Goal: Transaction & Acquisition: Purchase product/service

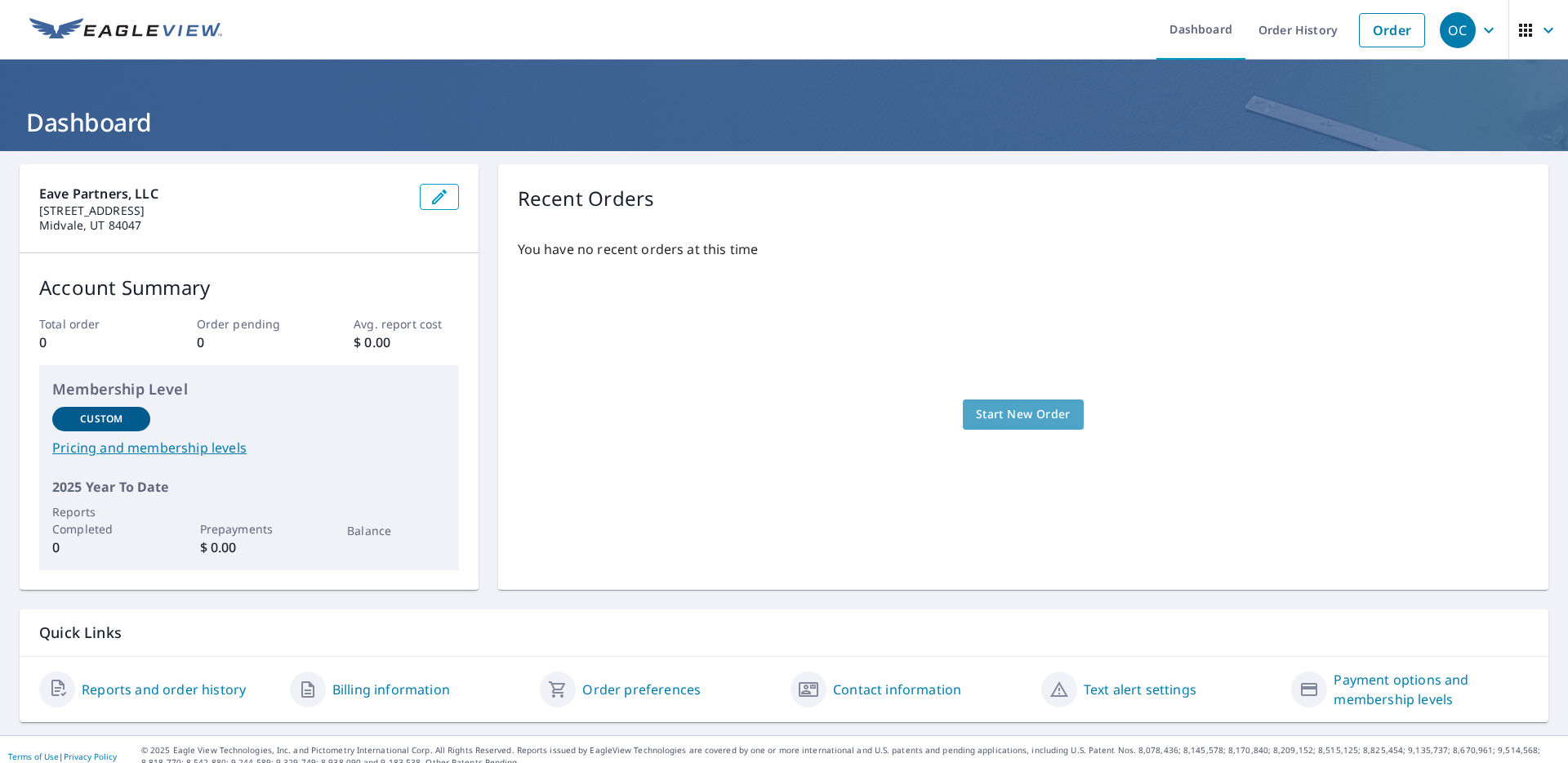
click at [963, 422] on link "Start New Order" at bounding box center [1023, 414] width 121 height 30
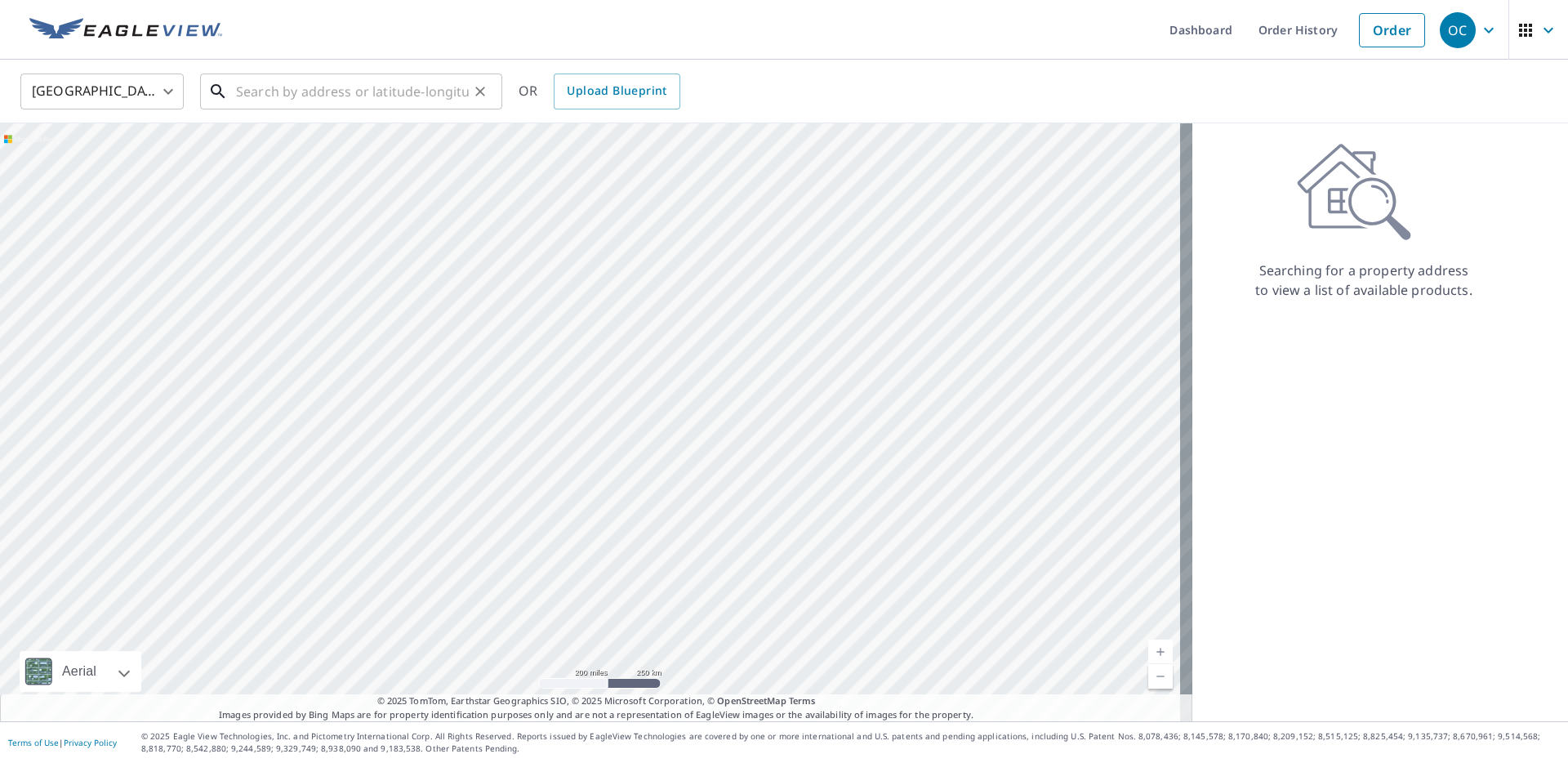
click at [284, 79] on input "text" at bounding box center [353, 91] width 233 height 46
paste input "1145 Acadia Circle, [GEOGRAPHIC_DATA]"
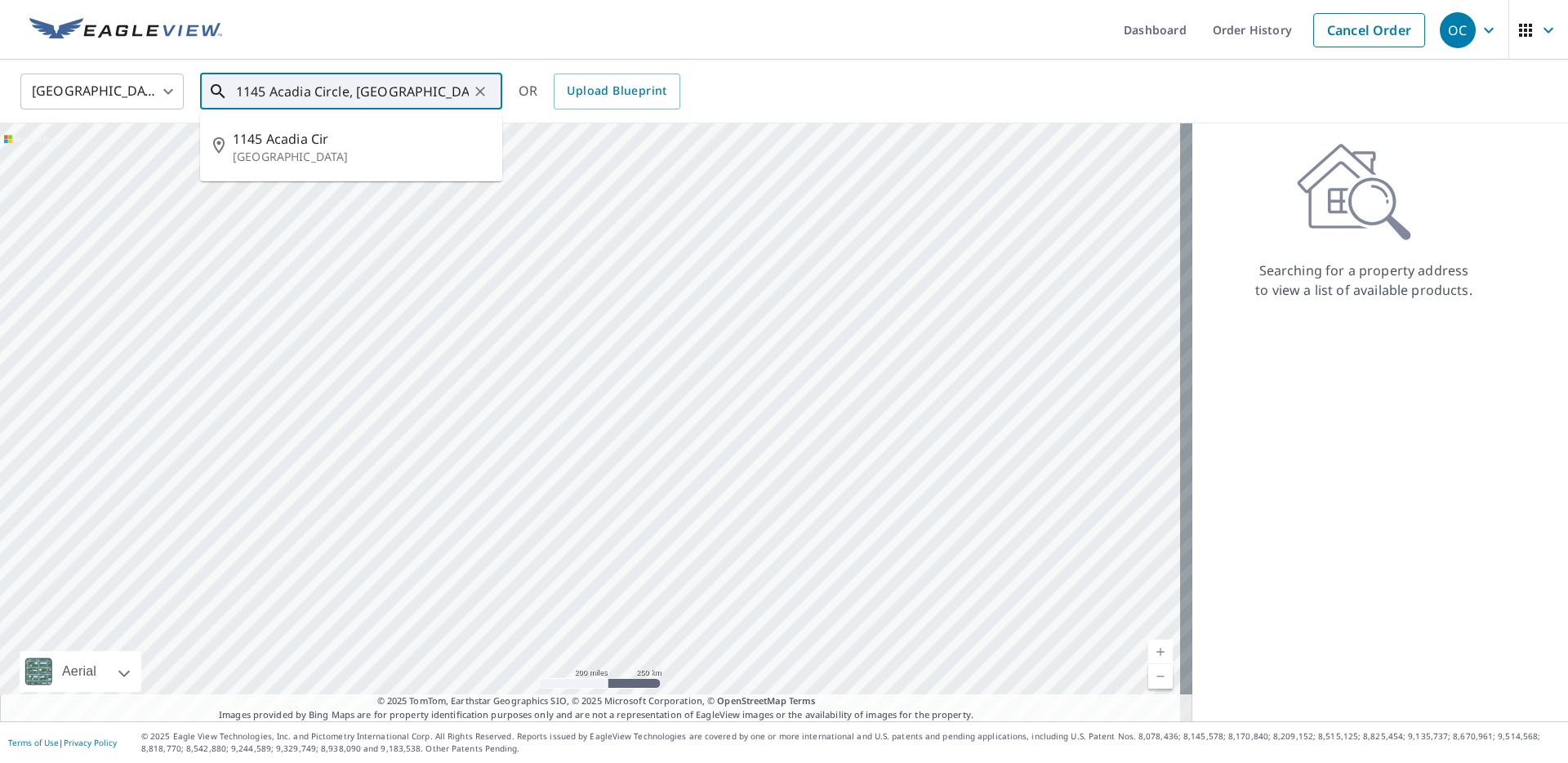
type input "1145 Acadia Circle, [GEOGRAPHIC_DATA]"
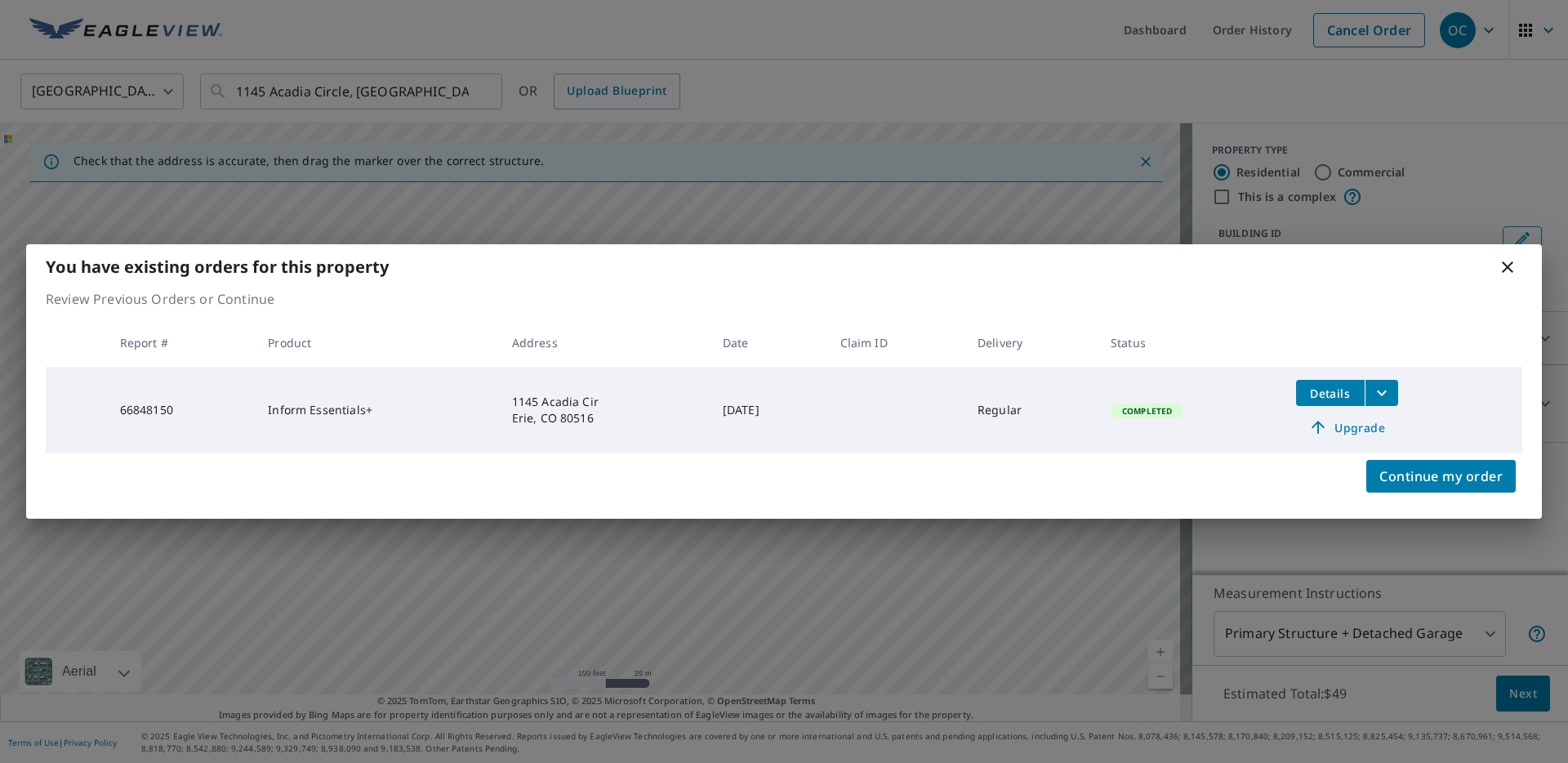
click at [1501, 267] on icon at bounding box center [1507, 267] width 20 height 20
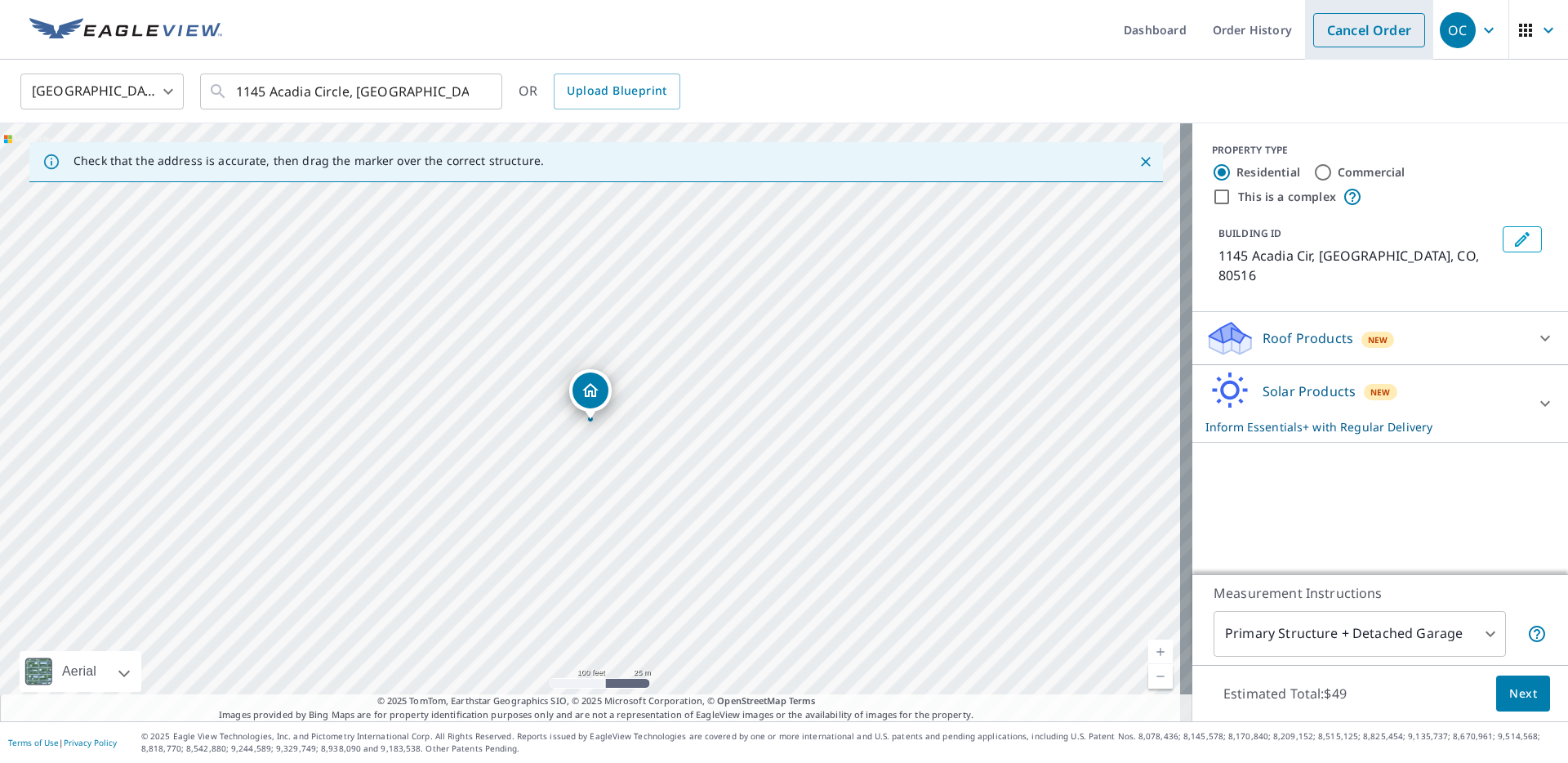
click at [1350, 17] on link "Cancel Order" at bounding box center [1369, 30] width 112 height 35
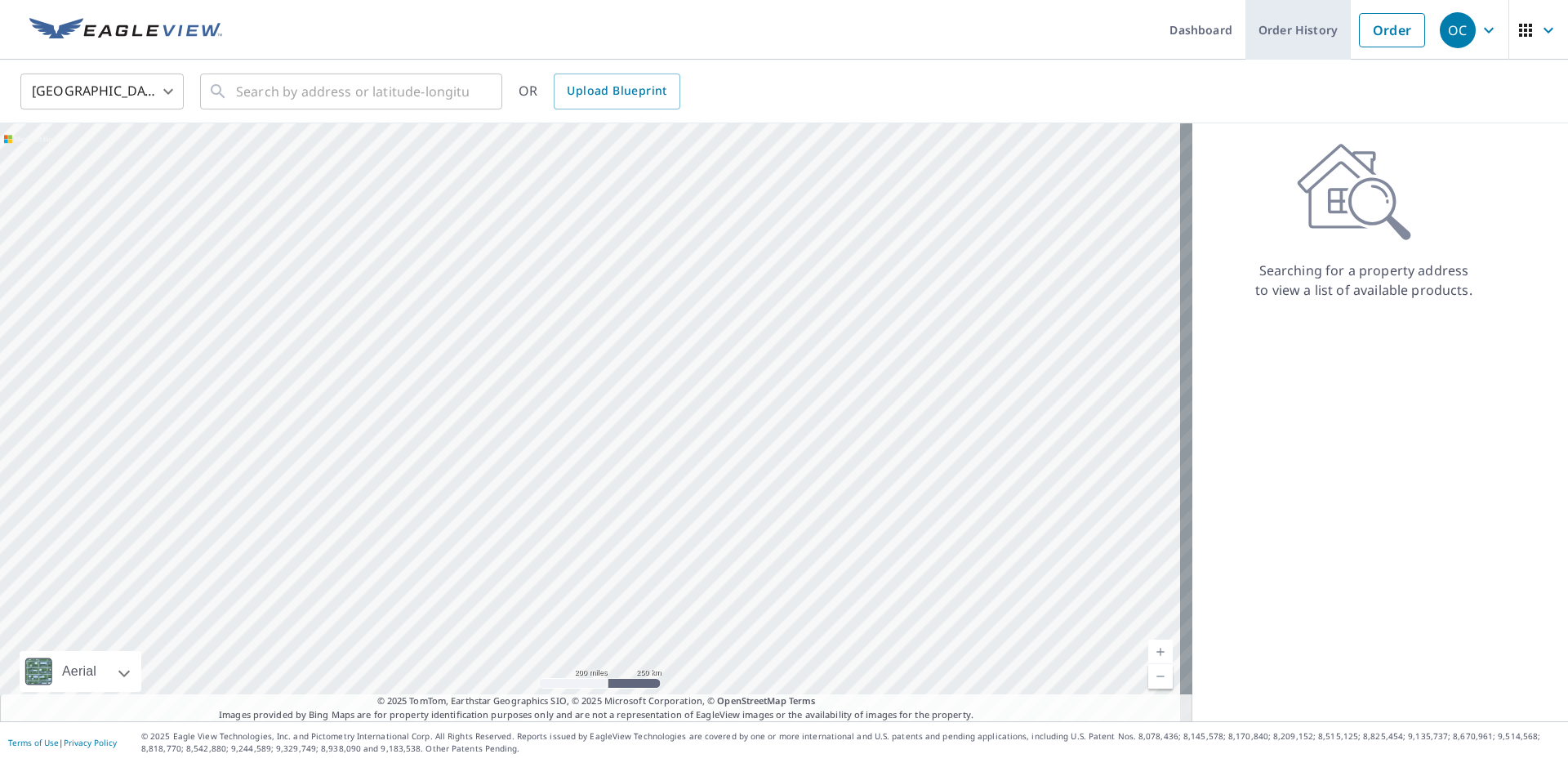
click at [1257, 30] on link "Order History" at bounding box center [1297, 30] width 105 height 60
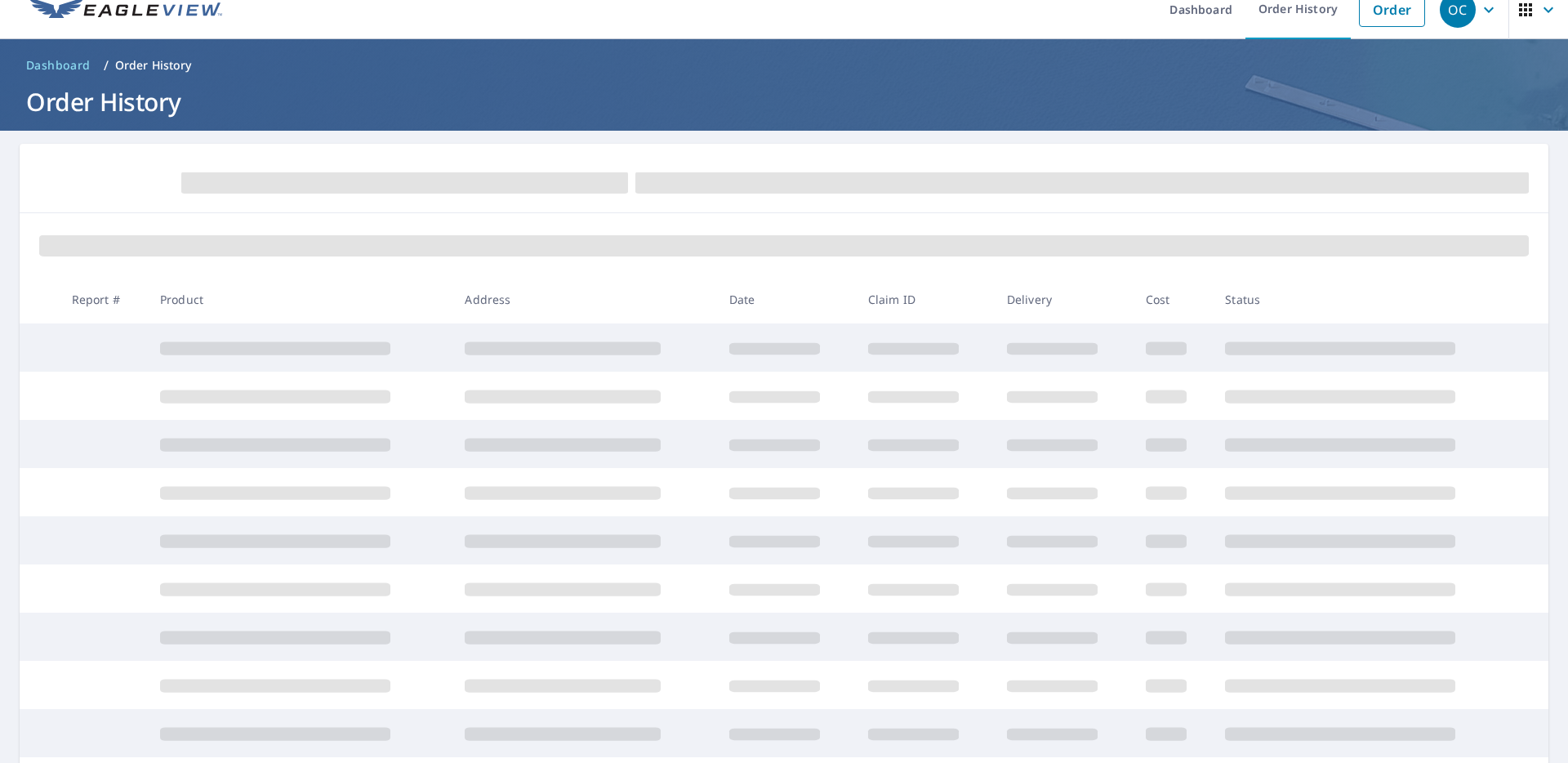
scroll to position [23, 0]
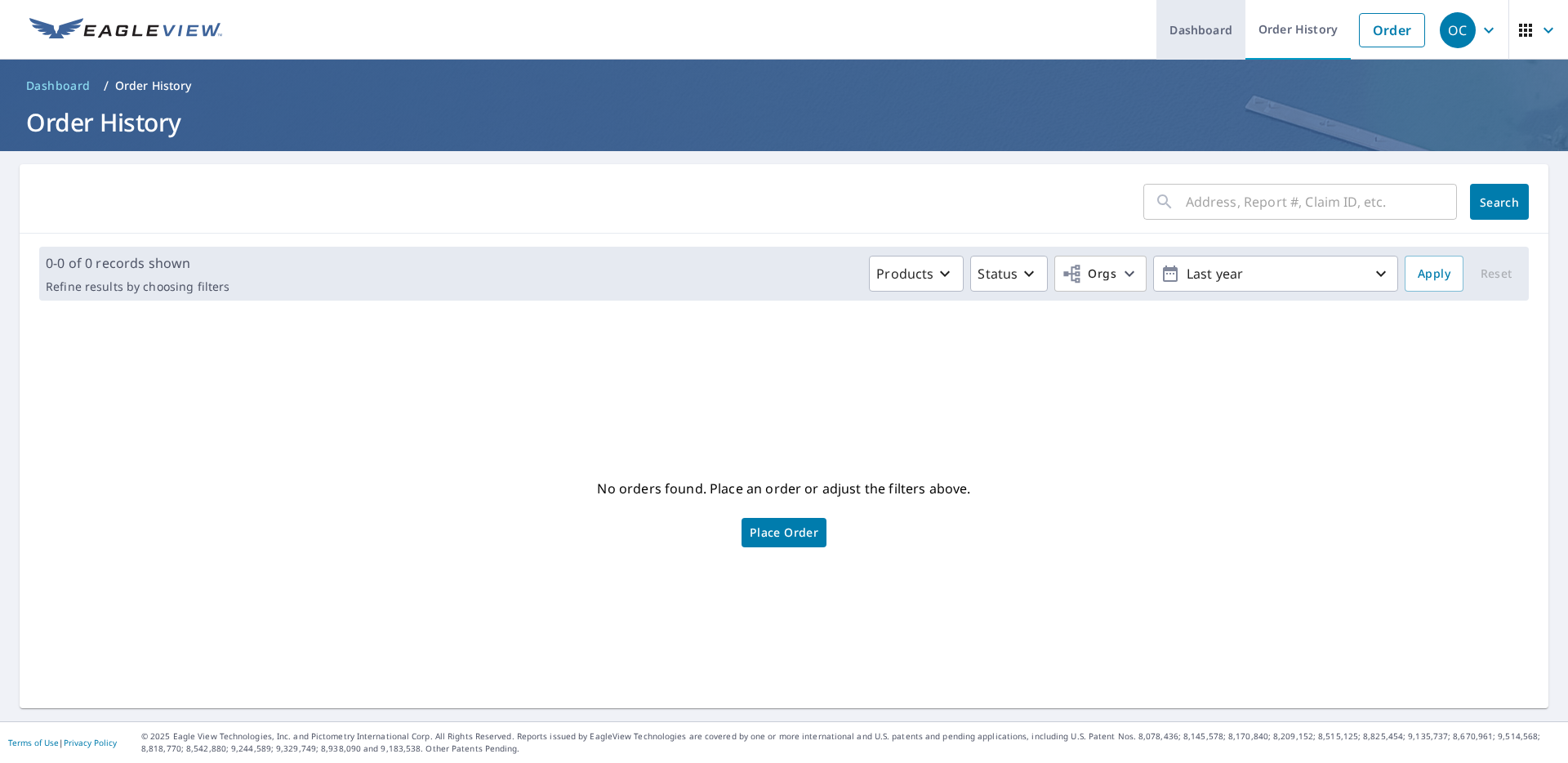
click at [1197, 28] on link "Dashboard" at bounding box center [1200, 30] width 89 height 60
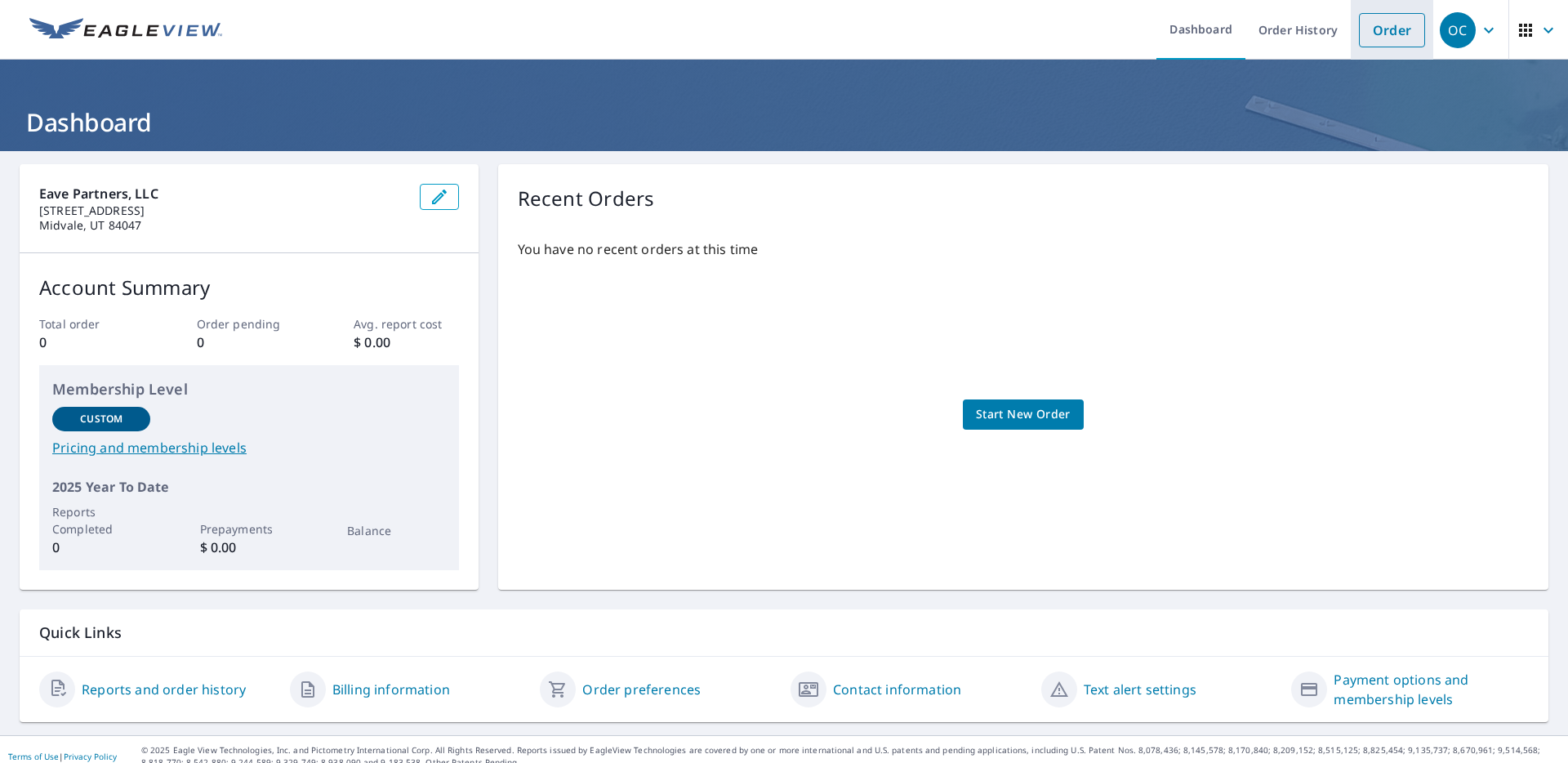
click at [1359, 30] on link "Order" at bounding box center [1392, 30] width 66 height 35
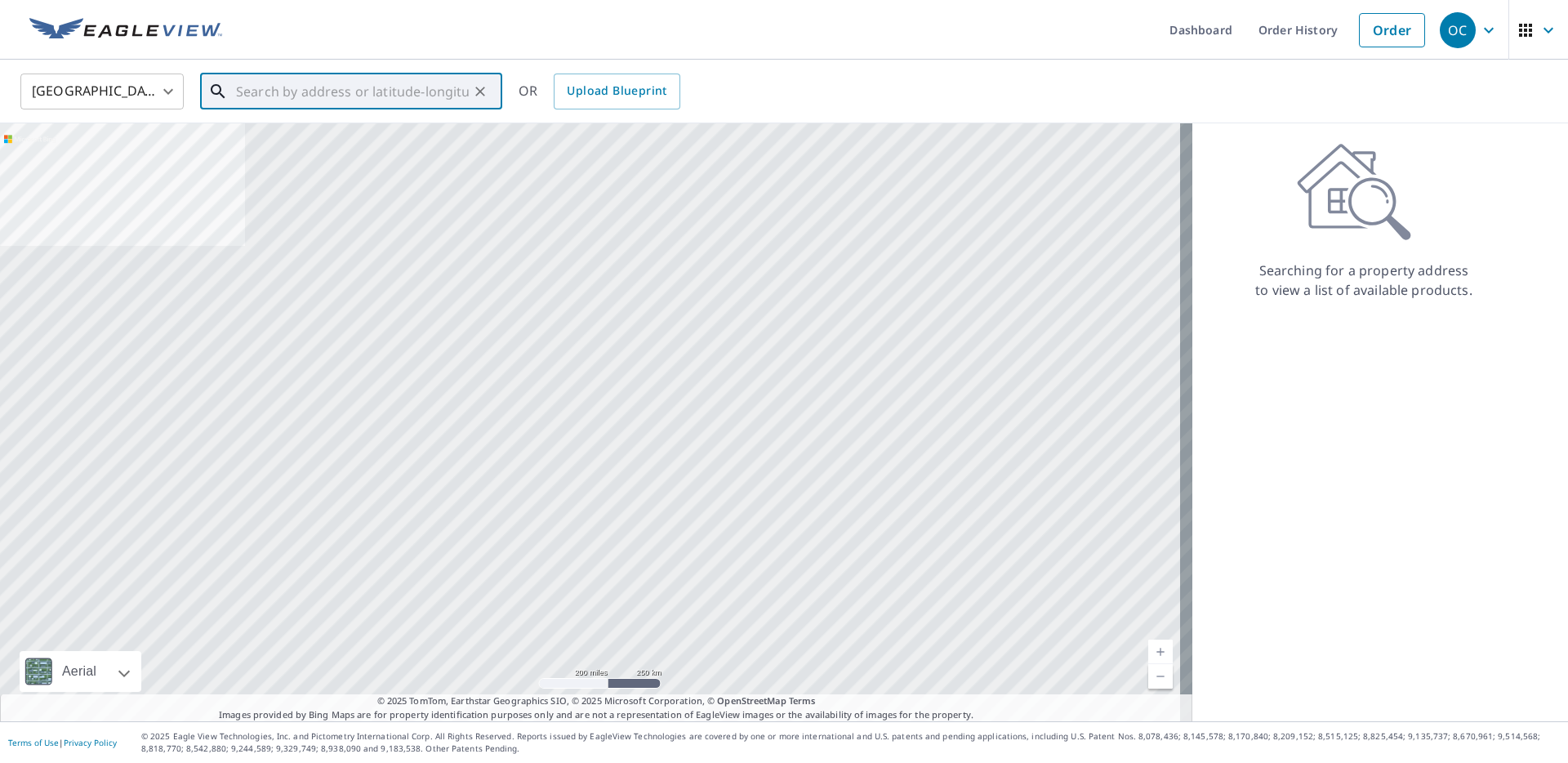
click at [312, 104] on input "text" at bounding box center [353, 91] width 233 height 46
paste input "1145 Acadia Circle, [GEOGRAPHIC_DATA]"
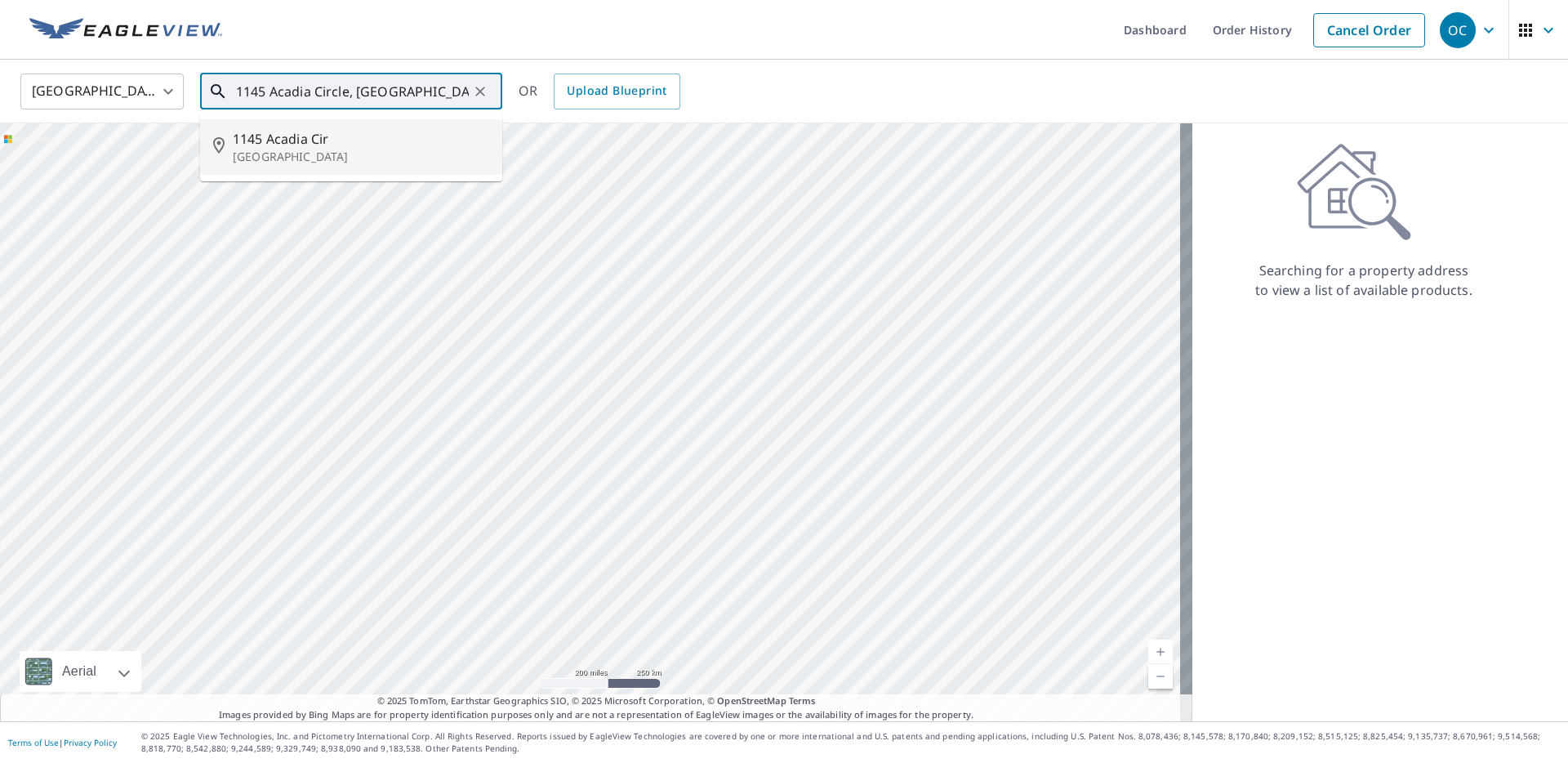
click at [316, 169] on li "1145 Acadia Cir Erie, CO 80516" at bounding box center [352, 147] width 302 height 56
type input "1145 Acadia Cir Erie, CO 80516"
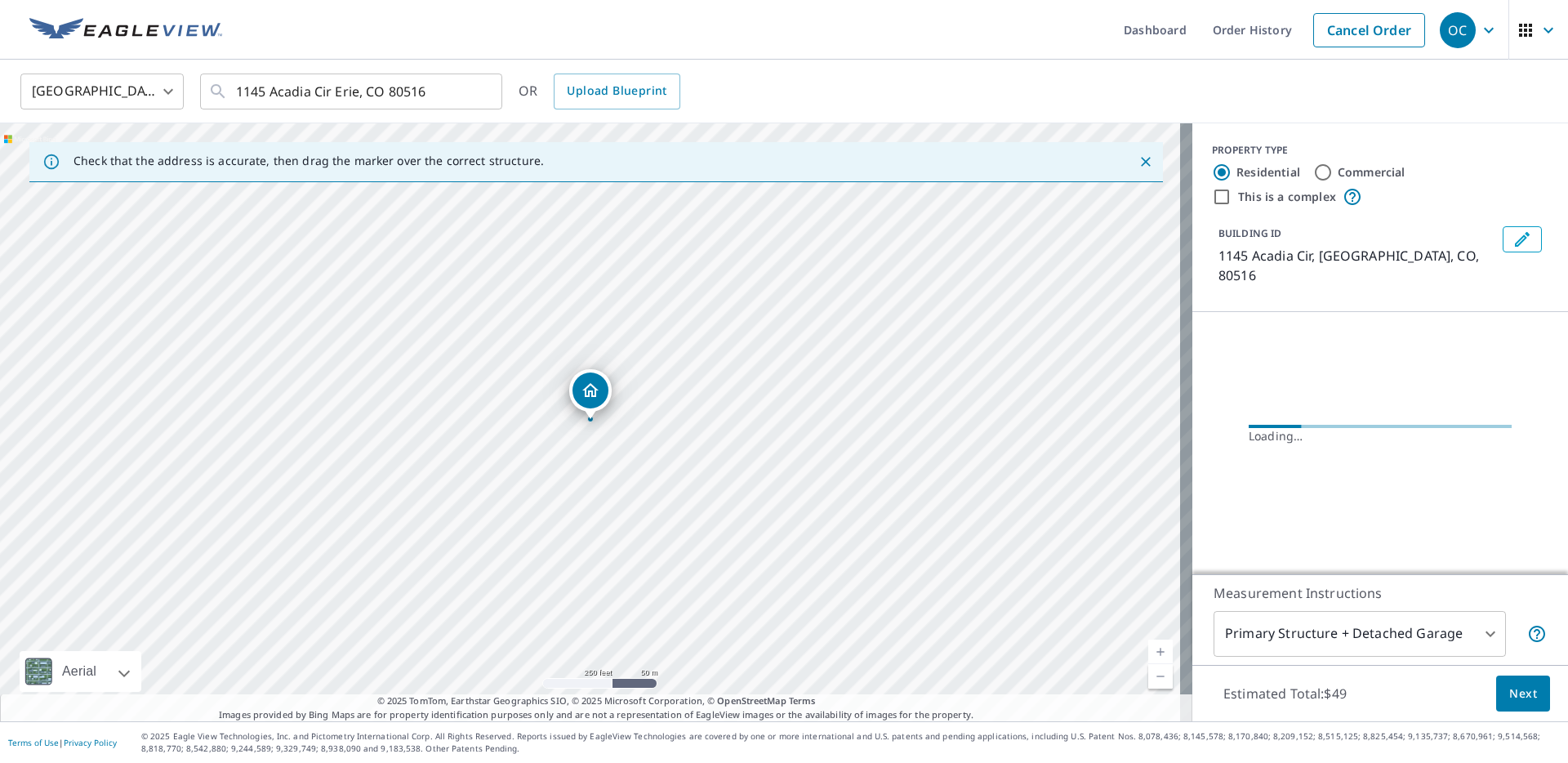
click at [1521, 695] on span "Next" at bounding box center [1523, 694] width 28 height 21
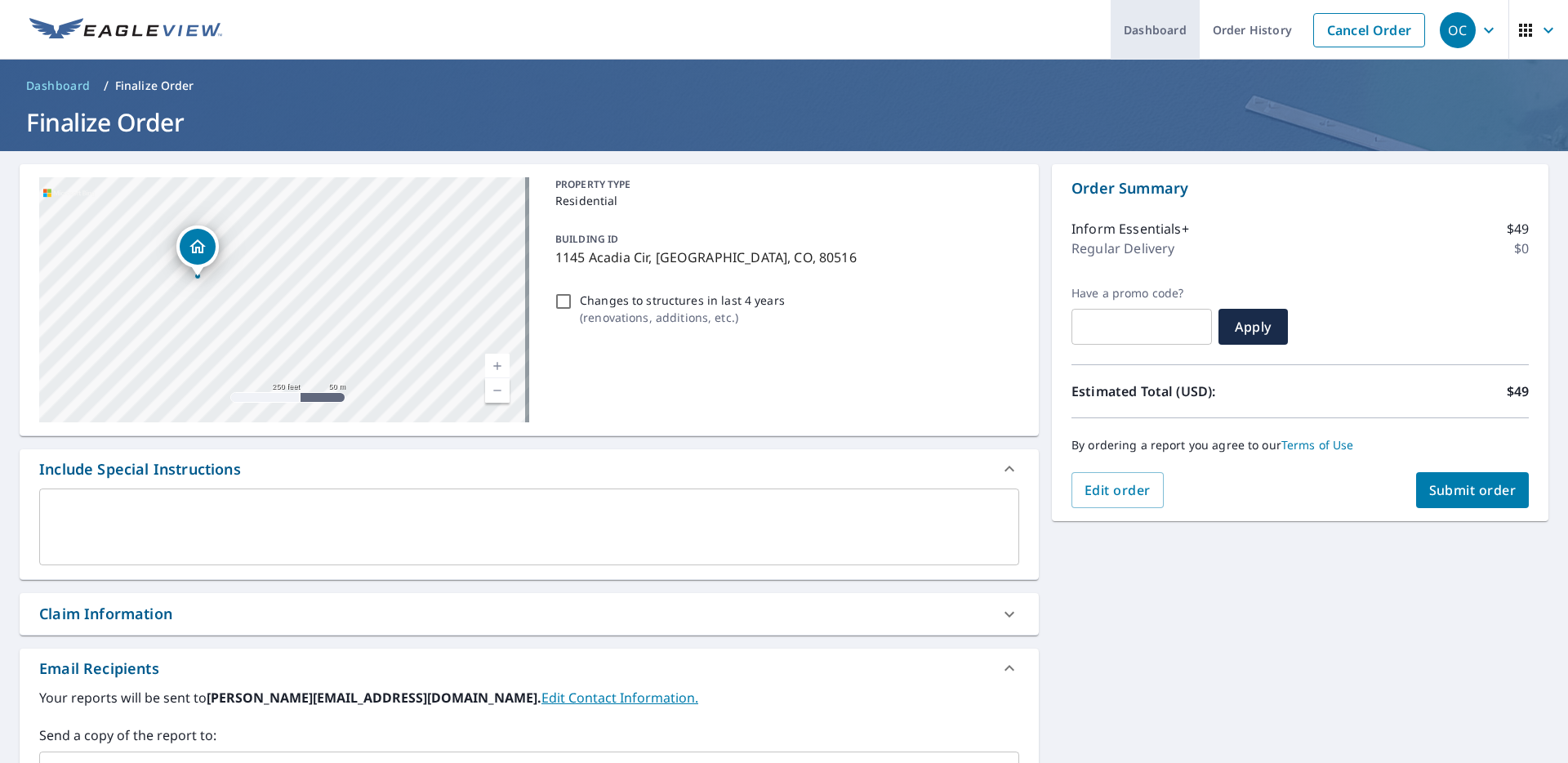
click at [1164, 23] on link "Dashboard" at bounding box center [1155, 30] width 89 height 60
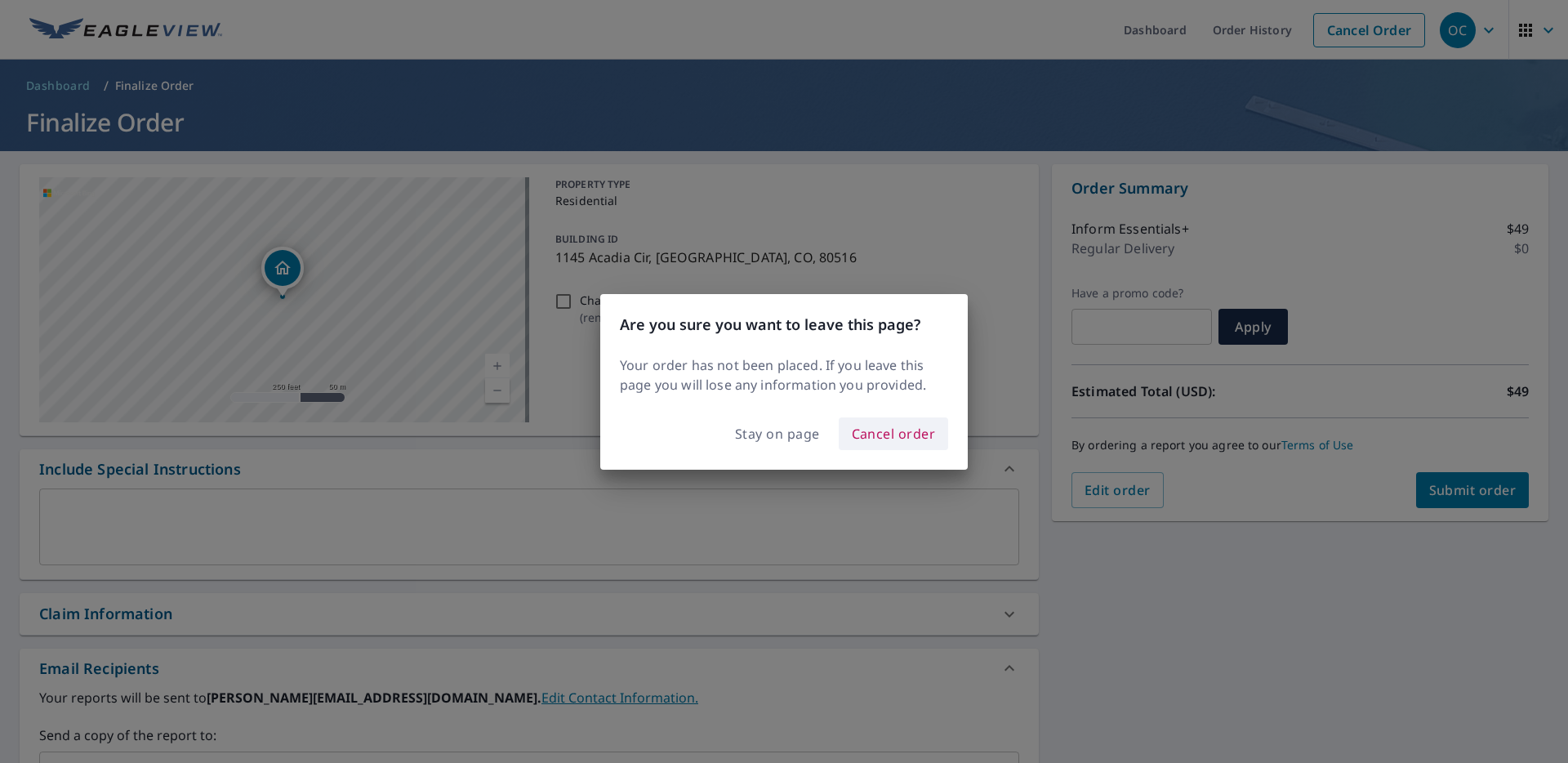
click at [883, 426] on span "Cancel order" at bounding box center [894, 434] width 84 height 23
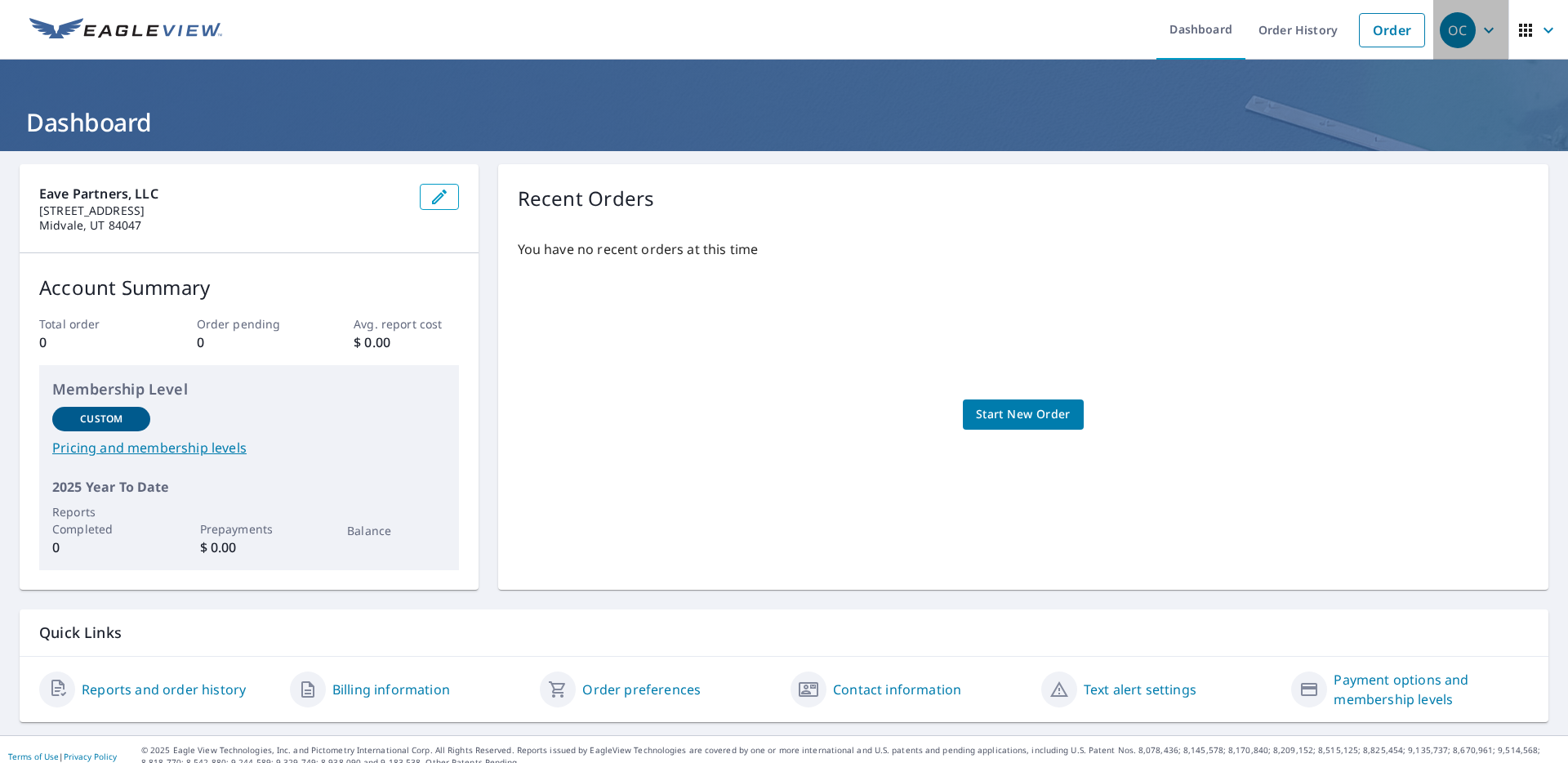
click at [1485, 21] on icon "button" at bounding box center [1489, 30] width 20 height 20
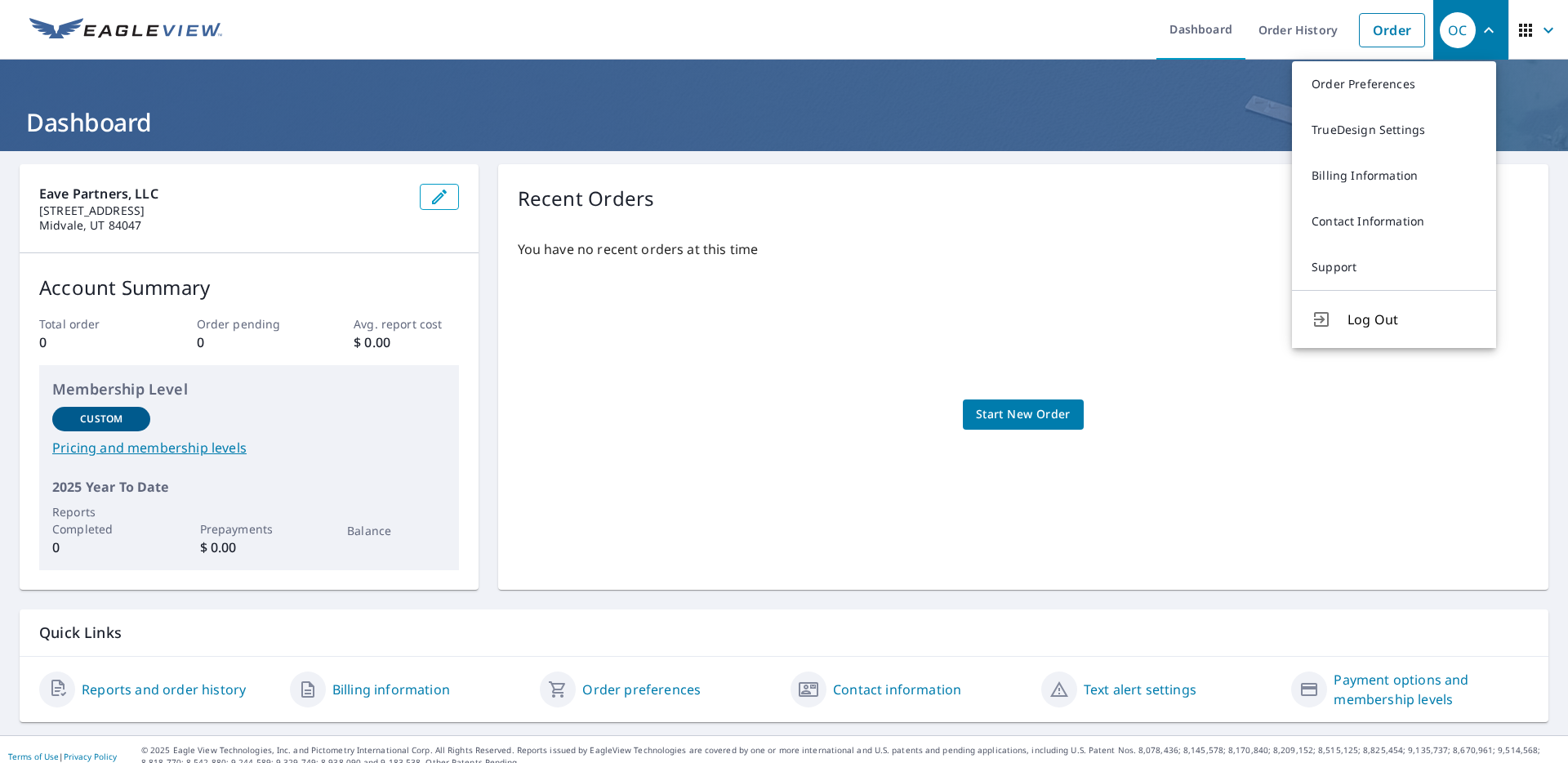
click at [939, 243] on p "You have no recent orders at this time" at bounding box center [1023, 249] width 1011 height 20
